Goal: Task Accomplishment & Management: Use online tool/utility

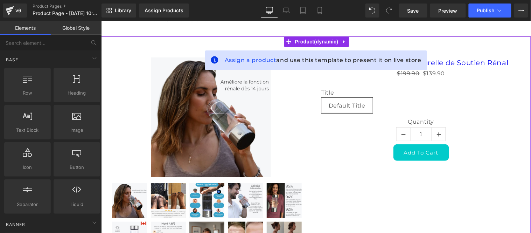
click at [343, 40] on icon at bounding box center [343, 41] width 1 height 3
click at [348, 39] on icon at bounding box center [348, 41] width 5 height 5
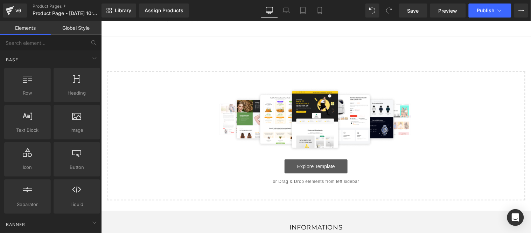
click at [305, 165] on link "Explore Template" at bounding box center [315, 166] width 63 height 14
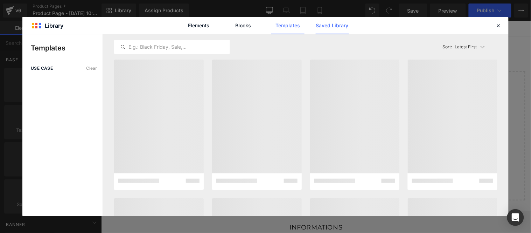
click at [338, 25] on link "Saved Library" at bounding box center [332, 26] width 33 height 18
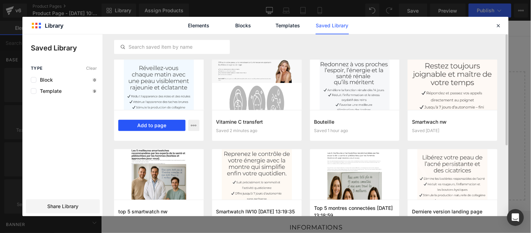
drag, startPoint x: 165, startPoint y: 128, endPoint x: 91, endPoint y: 99, distance: 79.0
click at [165, 128] on button "Add to page" at bounding box center [151, 125] width 67 height 11
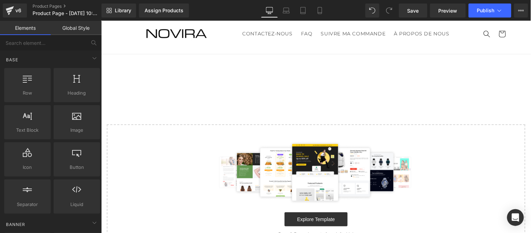
scroll to position [19, 0]
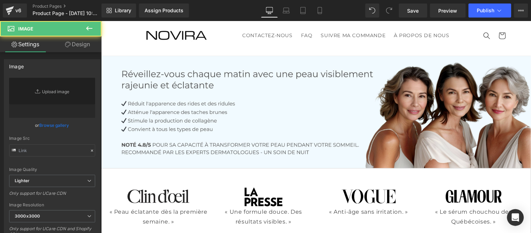
type input "[URL][DOMAIN_NAME]"
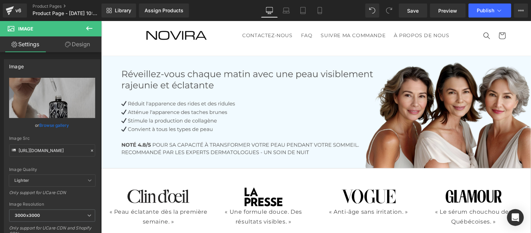
scroll to position [1498, 0]
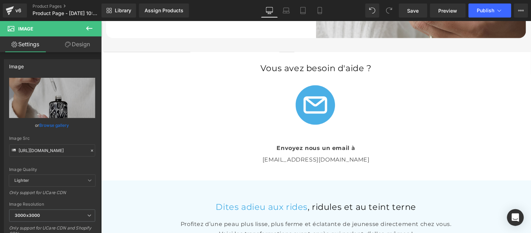
click at [332, 157] on div "info@inovita.co Text Block" at bounding box center [316, 159] width 410 height 9
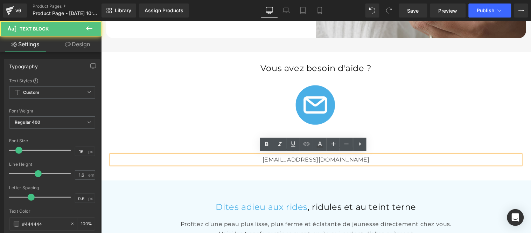
click at [337, 158] on p "info@inovita.co" at bounding box center [316, 159] width 410 height 9
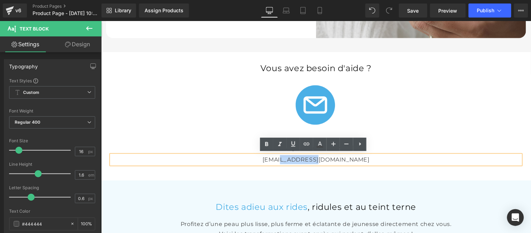
click at [306, 158] on p "info@inovita.co" at bounding box center [316, 159] width 410 height 9
paste div
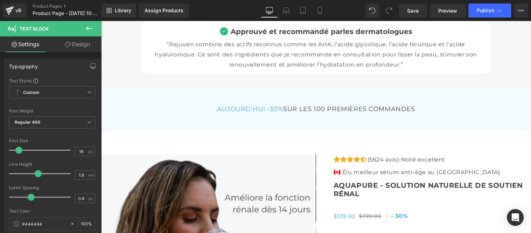
scroll to position [2432, 0]
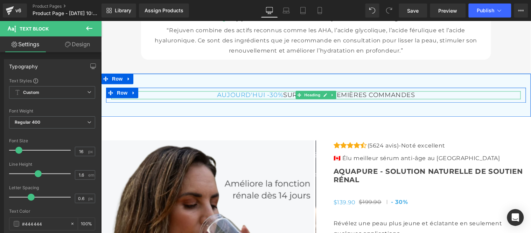
click at [247, 92] on span "AUJOURD'HUI -30%" at bounding box center [250, 95] width 67 height 8
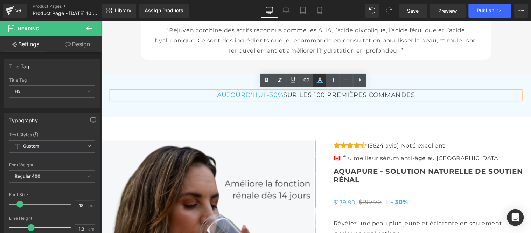
click at [317, 78] on icon at bounding box center [320, 80] width 8 height 8
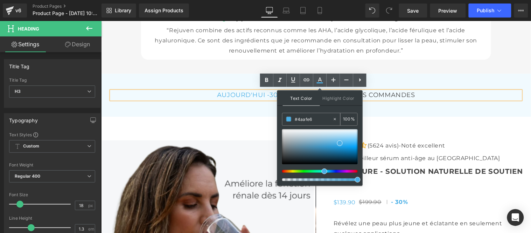
click at [314, 118] on input "#4aafe6" at bounding box center [314, 119] width 38 height 8
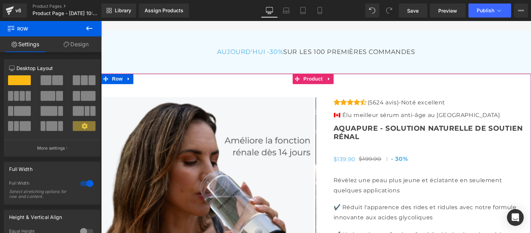
scroll to position [2471, 0]
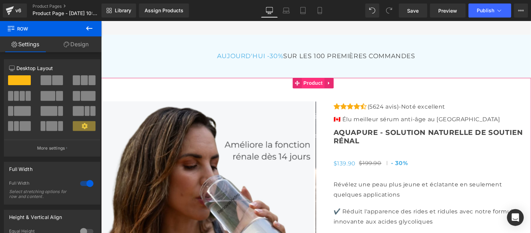
click at [316, 78] on span "Product" at bounding box center [313, 82] width 23 height 11
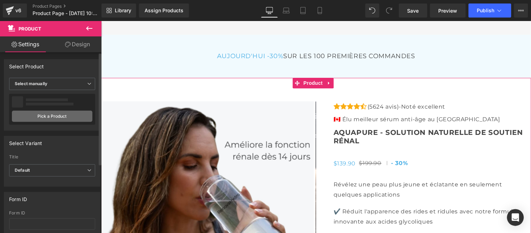
click at [57, 114] on link "Pick a Product" at bounding box center [52, 116] width 81 height 11
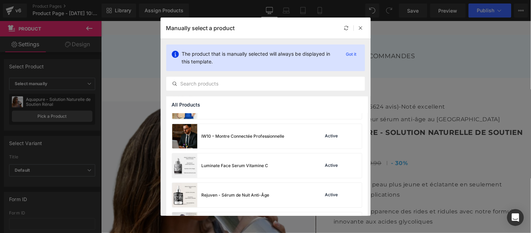
scroll to position [104, 0]
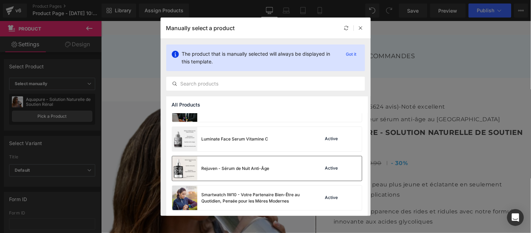
click at [248, 164] on div "Rejuven - Sérum de Nuit Anti-Âge" at bounding box center [220, 168] width 97 height 25
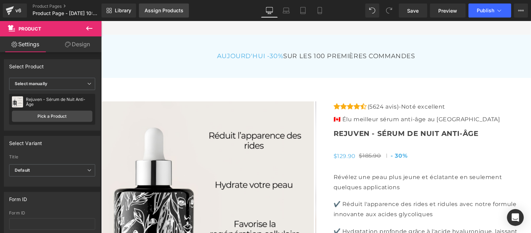
click at [154, 13] on div "Assign Products" at bounding box center [164, 11] width 39 height 6
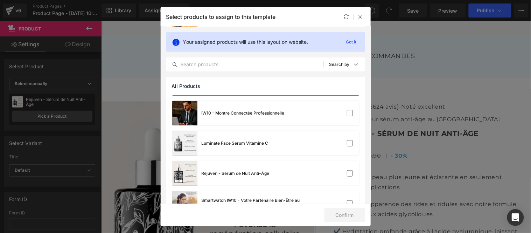
scroll to position [107, 0]
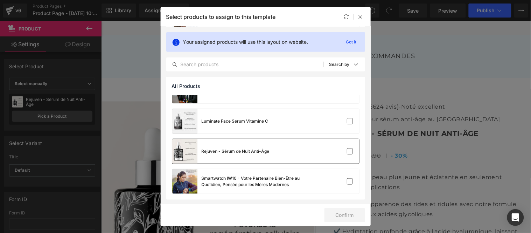
click at [265, 150] on div "Rejuven - Sérum de Nuit Anti-Âge" at bounding box center [236, 151] width 68 height 6
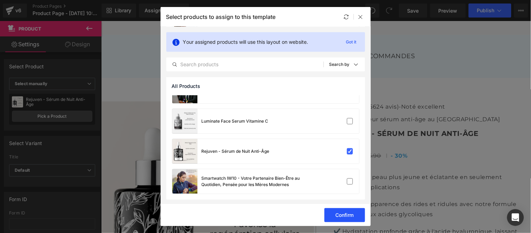
click at [351, 215] on button "Confirm" at bounding box center [345, 215] width 41 height 14
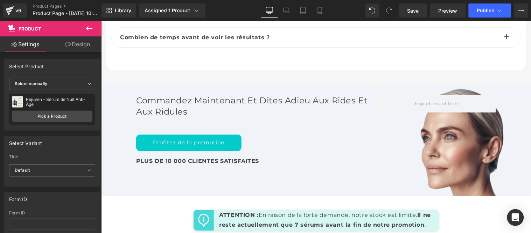
scroll to position [3327, 0]
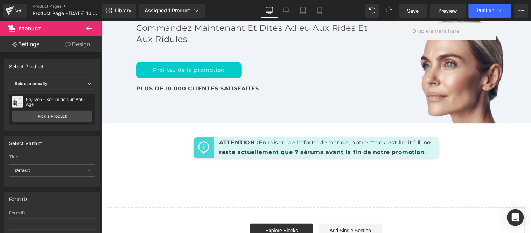
drag, startPoint x: 82, startPoint y: 43, endPoint x: 89, endPoint y: 32, distance: 13.5
click at [82, 43] on link "Design" at bounding box center [77, 44] width 51 height 16
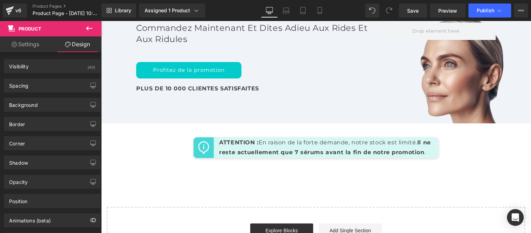
click at [88, 29] on icon at bounding box center [89, 28] width 8 height 8
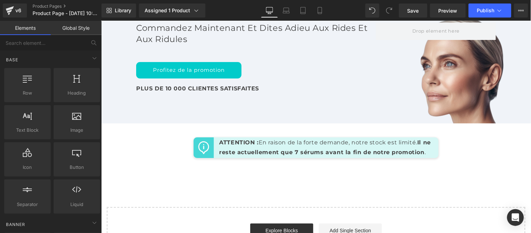
click at [78, 26] on link "Global Style" at bounding box center [76, 28] width 51 height 14
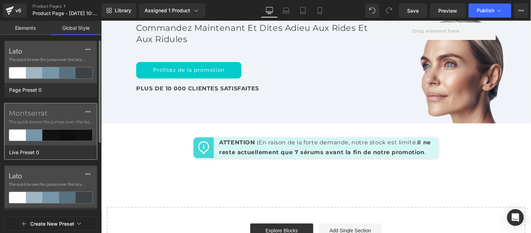
click at [46, 117] on div "Montserrat The quick brown fox jumps over the lazy..." at bounding box center [51, 124] width 92 height 42
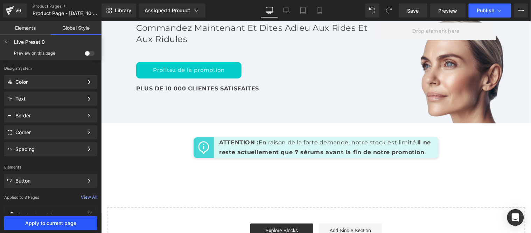
click at [68, 224] on span "Apply to current page" at bounding box center [50, 223] width 85 height 6
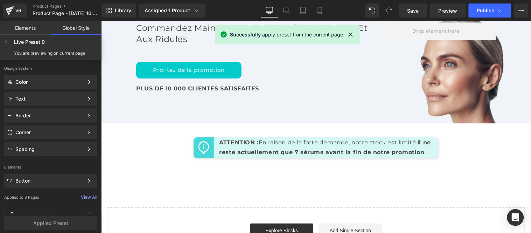
scroll to position [3517, 0]
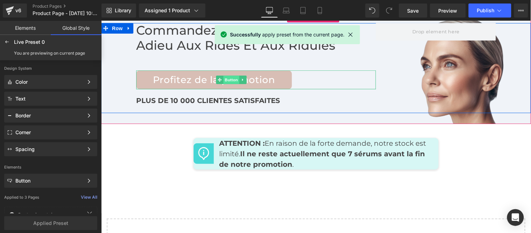
click at [228, 77] on span "Button" at bounding box center [231, 79] width 16 height 8
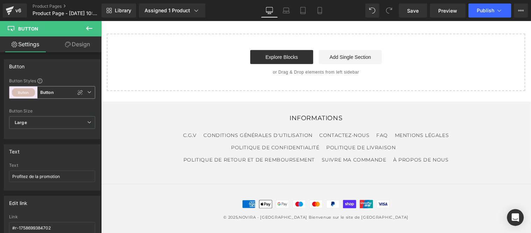
click at [87, 92] on icon at bounding box center [89, 92] width 4 height 4
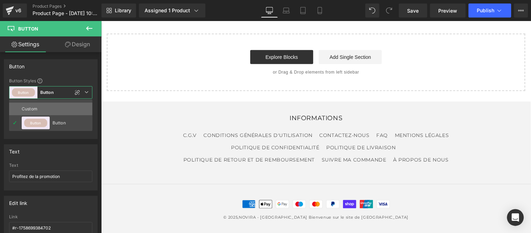
click at [41, 105] on div "Custom" at bounding box center [35, 109] width 27 height 13
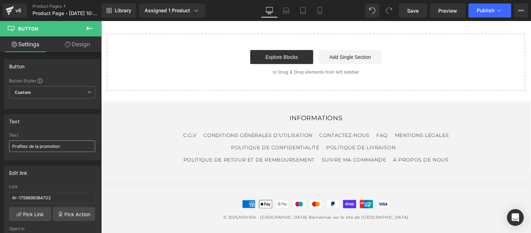
type input "Color 11"
type input "Color 1"
type input "Color 11"
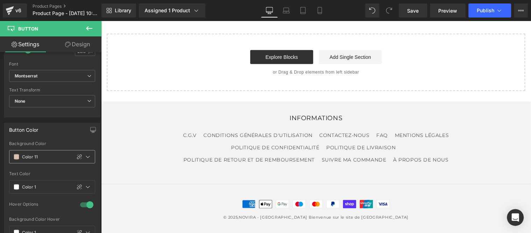
scroll to position [272, 0]
click at [87, 157] on icon at bounding box center [88, 157] width 6 height 6
click at [85, 158] on icon at bounding box center [88, 157] width 6 height 6
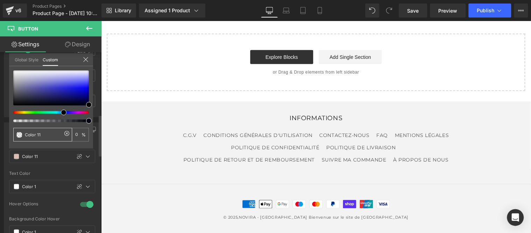
click at [50, 135] on input "Color 11" at bounding box center [43, 134] width 37 height 7
paste input "#4aafe6"
type input "#4aafe6"
type input "100"
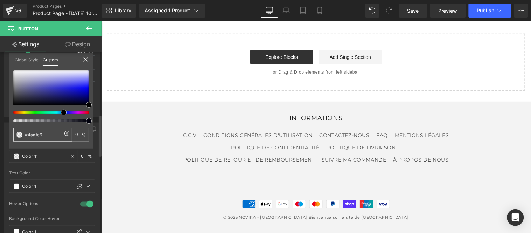
type input "100"
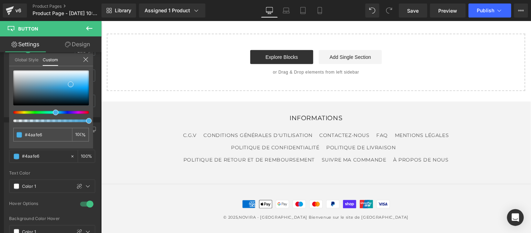
click at [407, 201] on div at bounding box center [316, 127] width 430 height 212
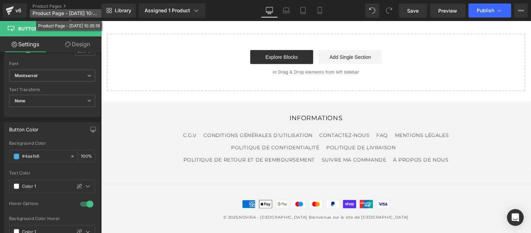
click at [42, 12] on span "Product Page - Sep 24, 10:35:19" at bounding box center [66, 14] width 67 height 6
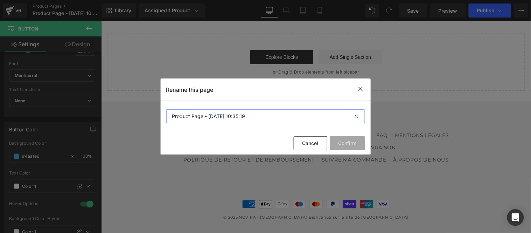
drag, startPoint x: 215, startPoint y: 118, endPoint x: 159, endPoint y: 119, distance: 55.4
click at [159, 119] on div "Rename this page Product Page - Sep 24, 10:35:19 Cancel Confirm" at bounding box center [265, 116] width 531 height 233
type input "Rejuven"
click at [355, 145] on button "Confirm" at bounding box center [347, 143] width 35 height 14
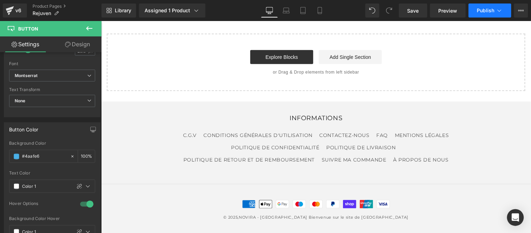
click at [488, 8] on span "Publish" at bounding box center [486, 11] width 18 height 6
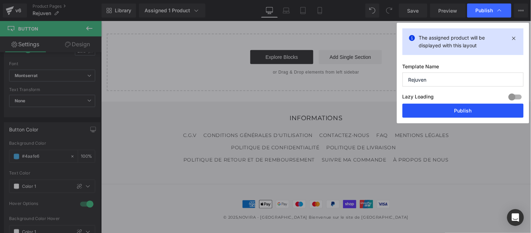
click at [466, 109] on button "Publish" at bounding box center [463, 111] width 121 height 14
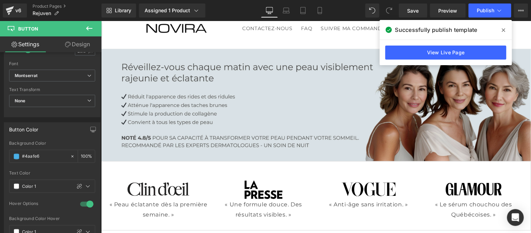
scroll to position [0, 0]
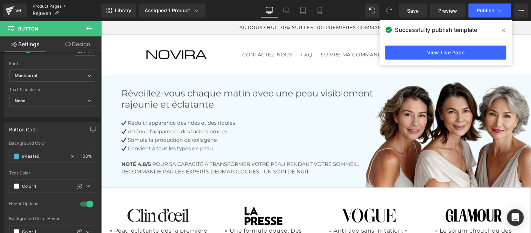
click at [48, 5] on link "Product Pages" at bounding box center [67, 7] width 69 height 6
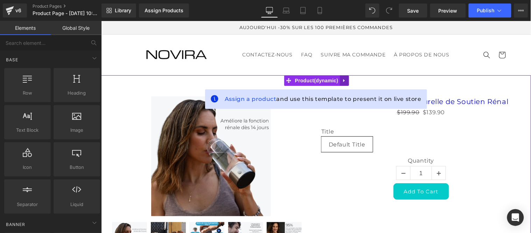
click at [344, 78] on icon at bounding box center [344, 80] width 5 height 5
click at [350, 79] on icon at bounding box center [348, 80] width 5 height 5
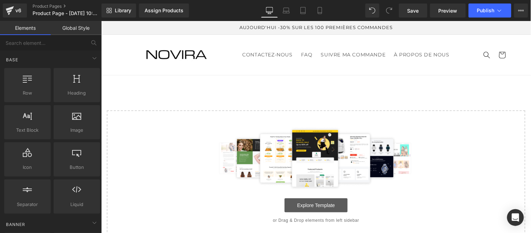
click at [313, 205] on link "Explore Template" at bounding box center [315, 205] width 63 height 14
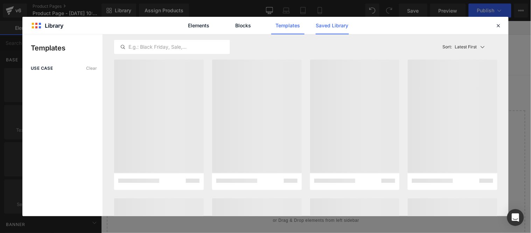
click at [331, 23] on link "Saved Library" at bounding box center [332, 26] width 33 height 18
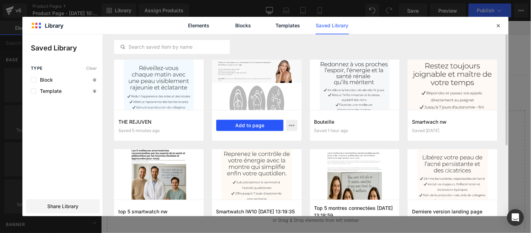
click at [251, 127] on button "Add to page" at bounding box center [249, 125] width 67 height 11
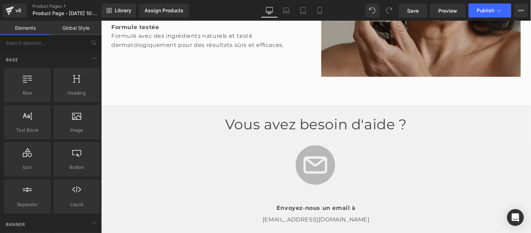
scroll to position [1381, 0]
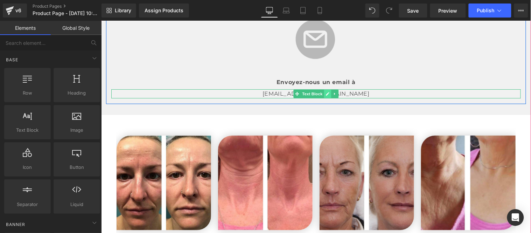
click at [326, 91] on icon at bounding box center [328, 93] width 4 height 4
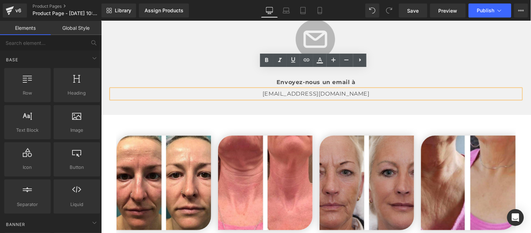
drag, startPoint x: 351, startPoint y: 74, endPoint x: 316, endPoint y: 75, distance: 34.7
click at [350, 89] on p "[EMAIL_ADDRESS][DOMAIN_NAME]" at bounding box center [316, 93] width 410 height 9
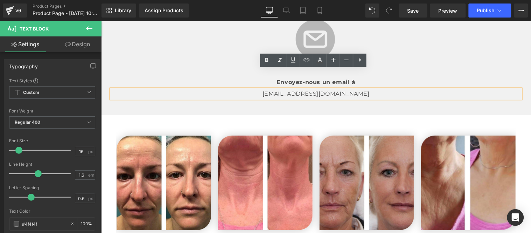
click at [306, 89] on p "info@inovita.co" at bounding box center [316, 93] width 410 height 9
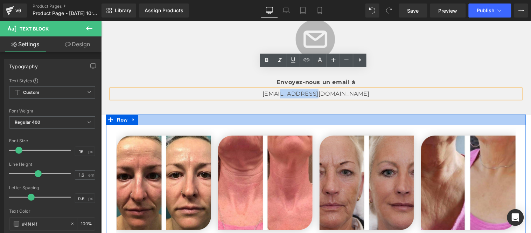
paste div
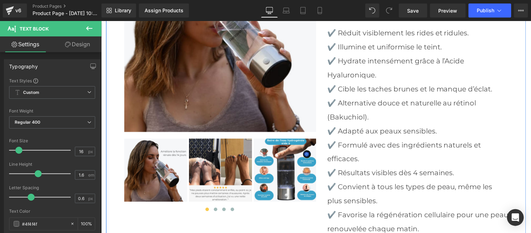
scroll to position [2140, 0]
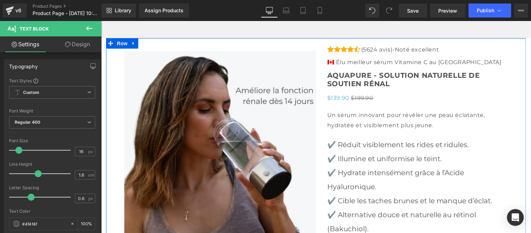
click at [208, 117] on img at bounding box center [220, 147] width 193 height 193
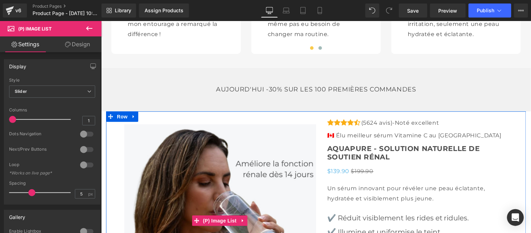
scroll to position [2062, 0]
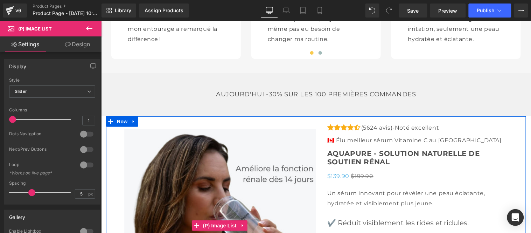
click at [291, 129] on img at bounding box center [220, 225] width 193 height 193
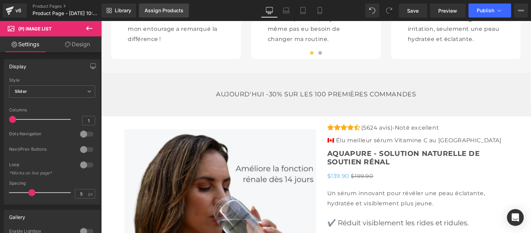
click at [162, 9] on div "Assign Products" at bounding box center [164, 11] width 39 height 6
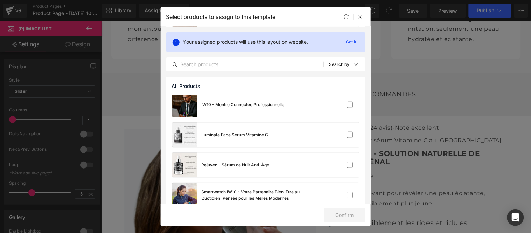
scroll to position [107, 0]
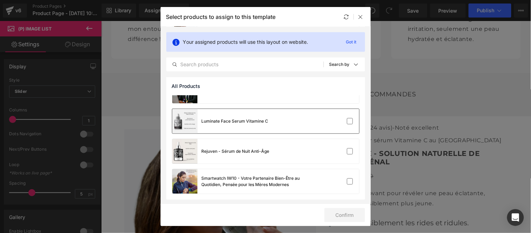
click at [264, 121] on div "Luminate Face Serum Vitamine C" at bounding box center [235, 121] width 67 height 6
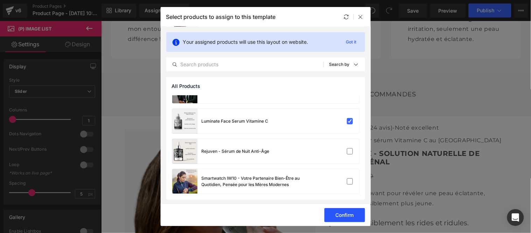
click at [344, 212] on button "Confirm" at bounding box center [345, 215] width 41 height 14
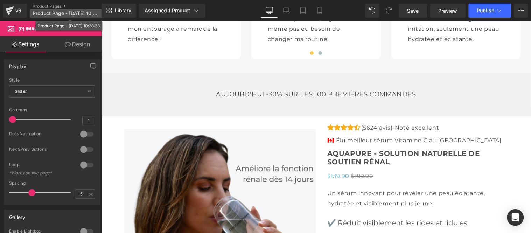
click at [67, 11] on span "Product Page - Sep 24, 10:38:33" at bounding box center [66, 14] width 67 height 6
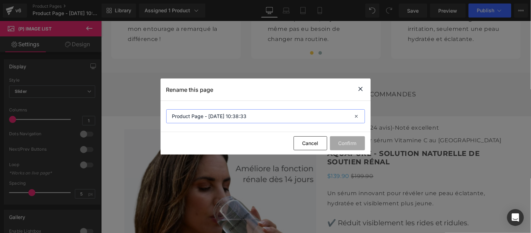
click at [267, 118] on input "Product Page - Sep 24, 10:38:33" at bounding box center [265, 116] width 199 height 14
type input "Luminate"
click at [342, 142] on button "Confirm" at bounding box center [347, 143] width 35 height 14
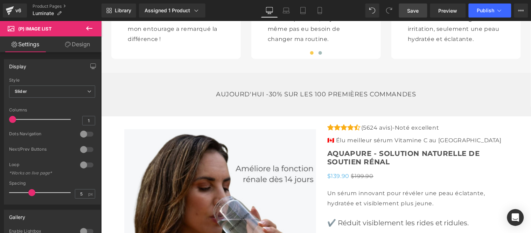
click at [418, 7] on span "Save" at bounding box center [414, 10] width 12 height 7
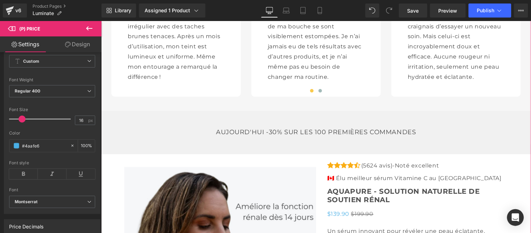
scroll to position [2023, 0]
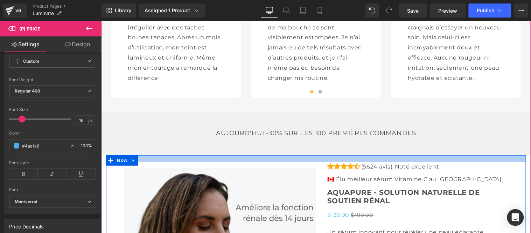
click at [310, 155] on div at bounding box center [316, 158] width 420 height 7
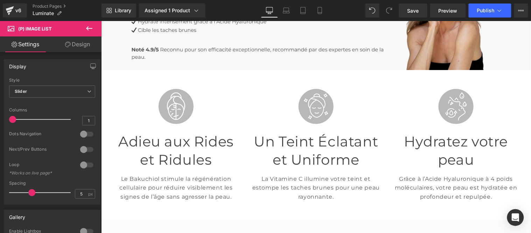
scroll to position [117, 0]
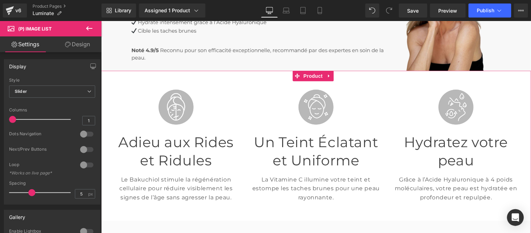
click at [312, 74] on span "Product" at bounding box center [313, 75] width 23 height 11
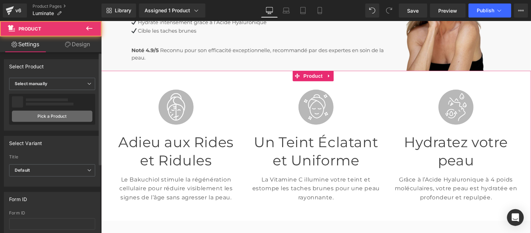
click at [48, 117] on link "Pick a Product" at bounding box center [52, 116] width 81 height 11
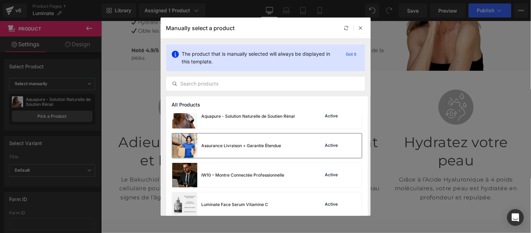
scroll to position [78, 0]
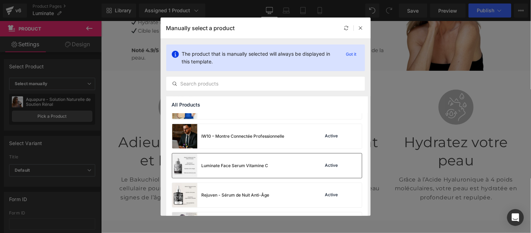
click at [263, 167] on div "Luminate Face Serum Vitamine C" at bounding box center [235, 166] width 67 height 6
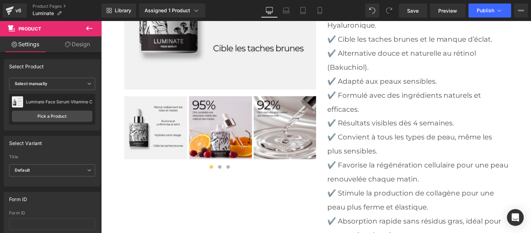
scroll to position [2179, 0]
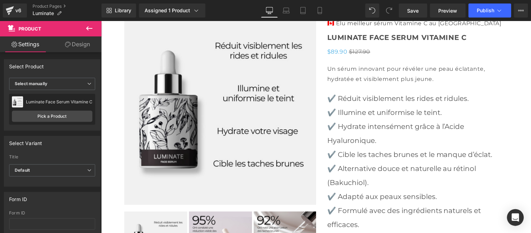
click at [90, 29] on icon at bounding box center [89, 28] width 8 height 8
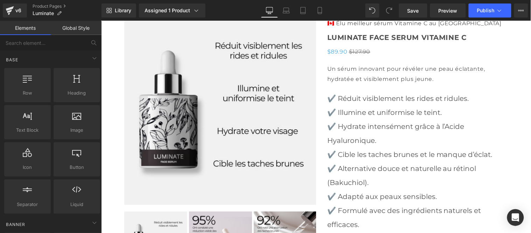
click at [75, 26] on link "Global Style" at bounding box center [76, 28] width 51 height 14
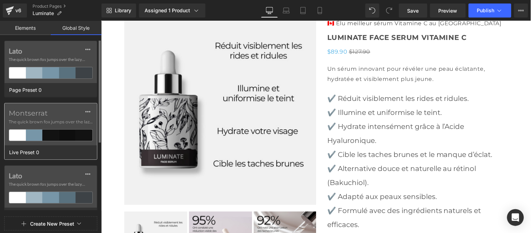
click at [49, 124] on span "The quick brown fox jumps over the lazy..." at bounding box center [51, 122] width 84 height 6
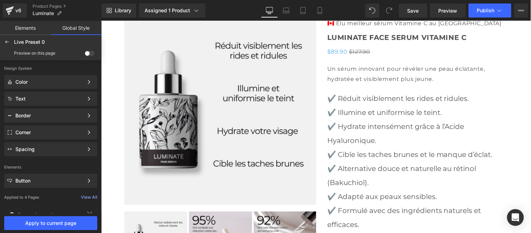
click at [90, 53] on span at bounding box center [90, 53] width 10 height 5
click at [85, 55] on input "checkbox" at bounding box center [85, 55] width 0 height 0
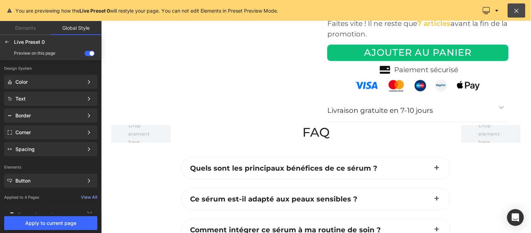
scroll to position [2697, 0]
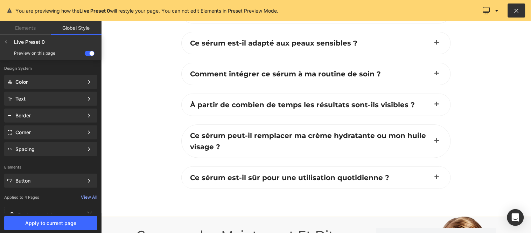
click at [516, 7] on icon at bounding box center [517, 10] width 7 height 7
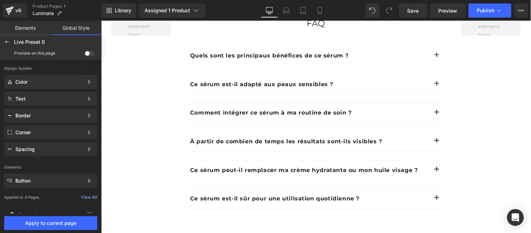
scroll to position [2728, 0]
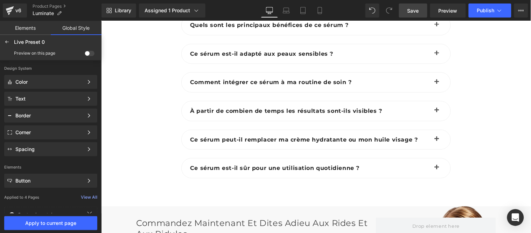
click at [411, 8] on span "Save" at bounding box center [414, 10] width 12 height 7
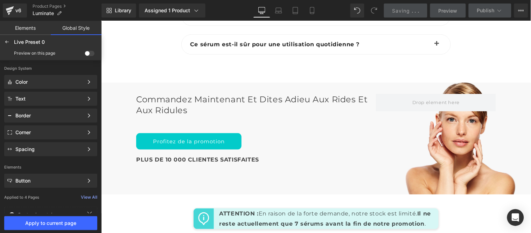
scroll to position [2883, 0]
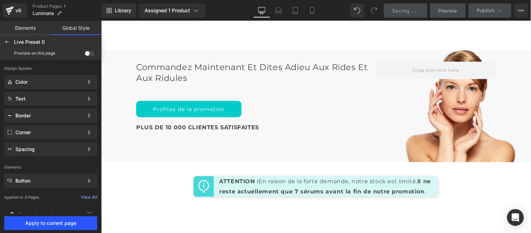
click at [60, 223] on span "Apply to current page" at bounding box center [50, 223] width 85 height 6
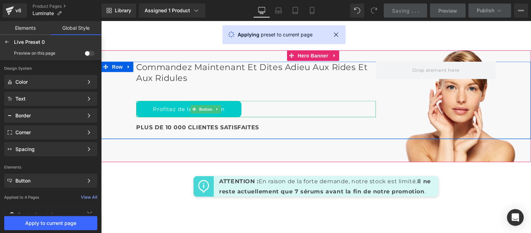
scroll to position [2983, 0]
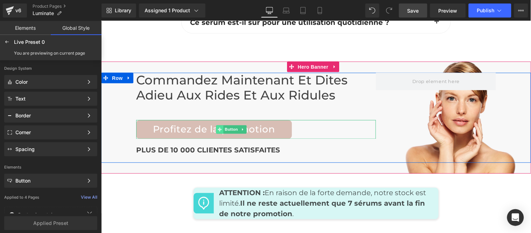
click at [219, 129] on span at bounding box center [219, 129] width 7 height 8
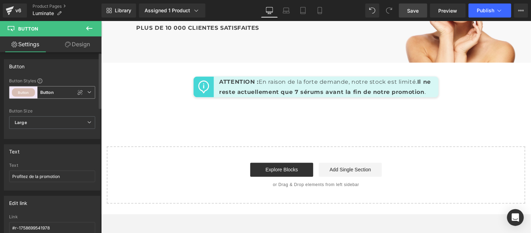
click at [87, 90] on icon at bounding box center [89, 92] width 4 height 4
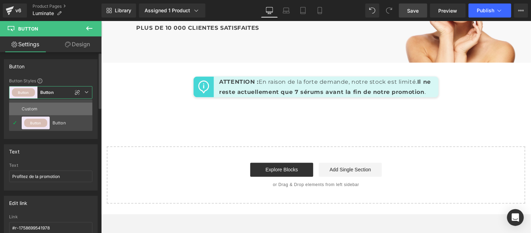
click at [37, 106] on div "Custom" at bounding box center [35, 109] width 27 height 13
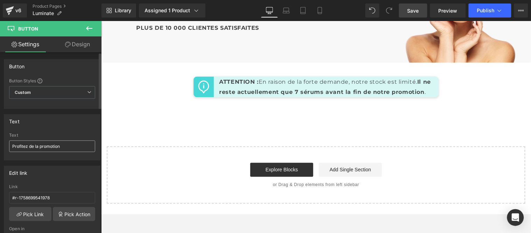
type input "Color 11"
type input "100"
type input "Color 1"
type input "Color 11"
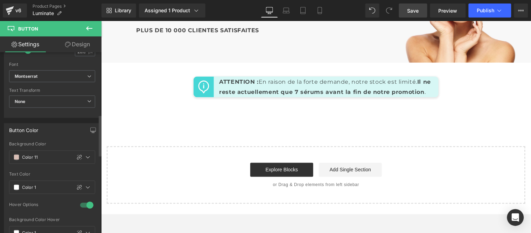
scroll to position [272, 0]
click at [53, 157] on input "Color 11" at bounding box center [45, 157] width 46 height 8
click at [85, 158] on icon at bounding box center [88, 157] width 6 height 6
type input "0"
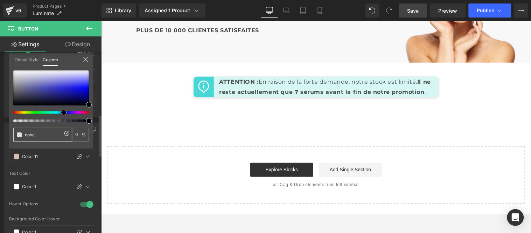
click at [44, 133] on input "none" at bounding box center [43, 134] width 37 height 7
type input "none"
paste input "#4aafe6"
type input "#4aafe6"
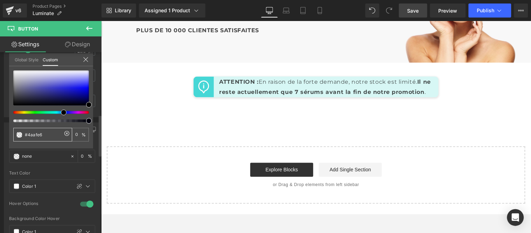
type input "100"
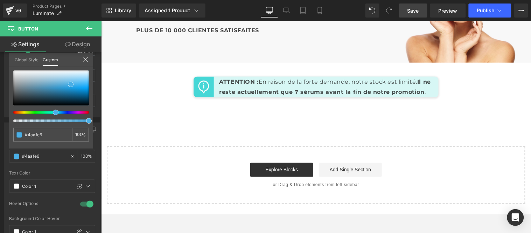
type input "#4aafe6"
click at [408, 8] on span "Save" at bounding box center [414, 10] width 12 height 7
click at [486, 13] on span "Publish" at bounding box center [486, 11] width 18 height 6
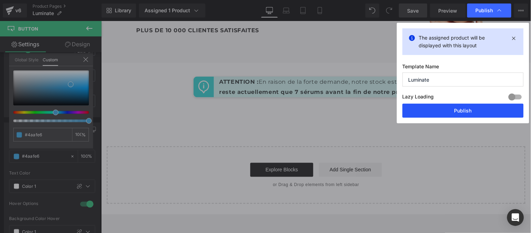
click at [438, 107] on button "Publish" at bounding box center [463, 111] width 121 height 14
